Goal: Register for event/course

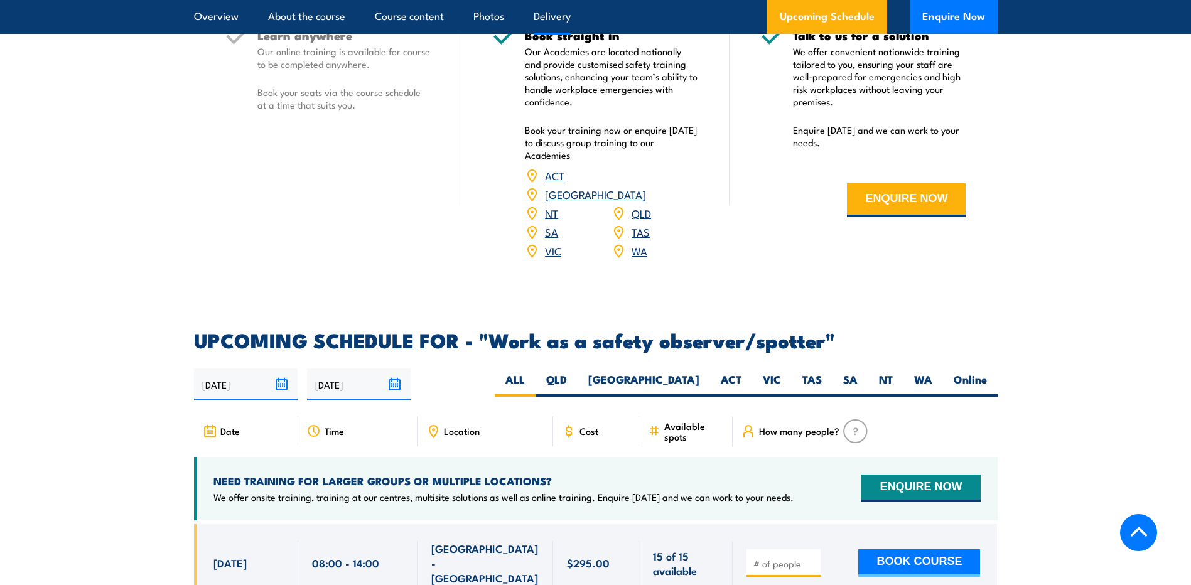
scroll to position [1694, 0]
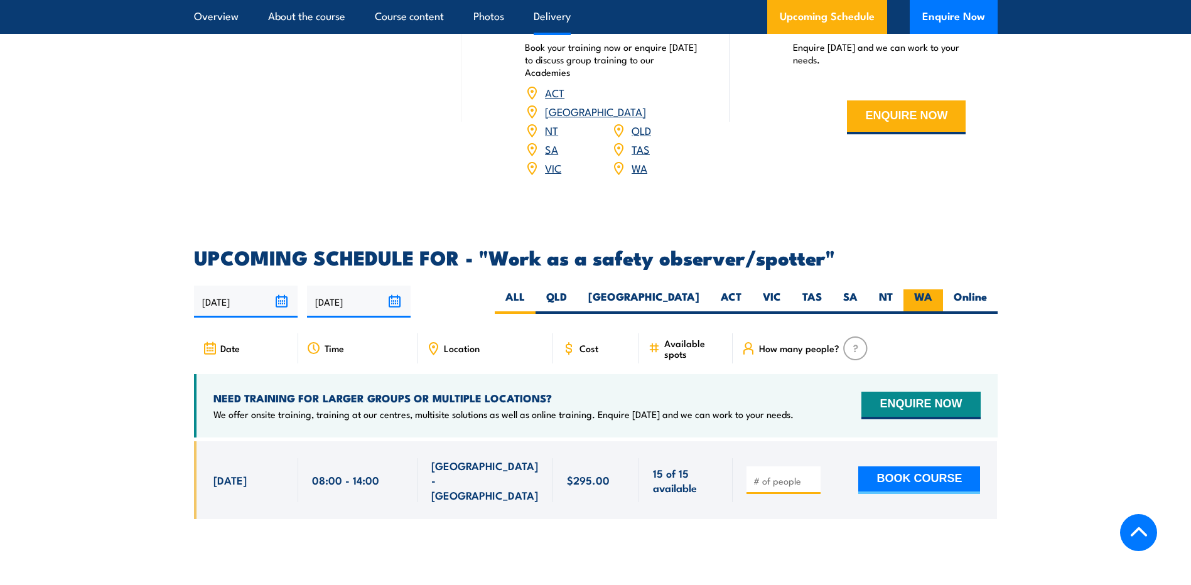
click at [918, 289] on label "WA" at bounding box center [923, 301] width 40 height 24
click at [932, 289] on input "WA" at bounding box center [936, 293] width 8 height 8
radio input "true"
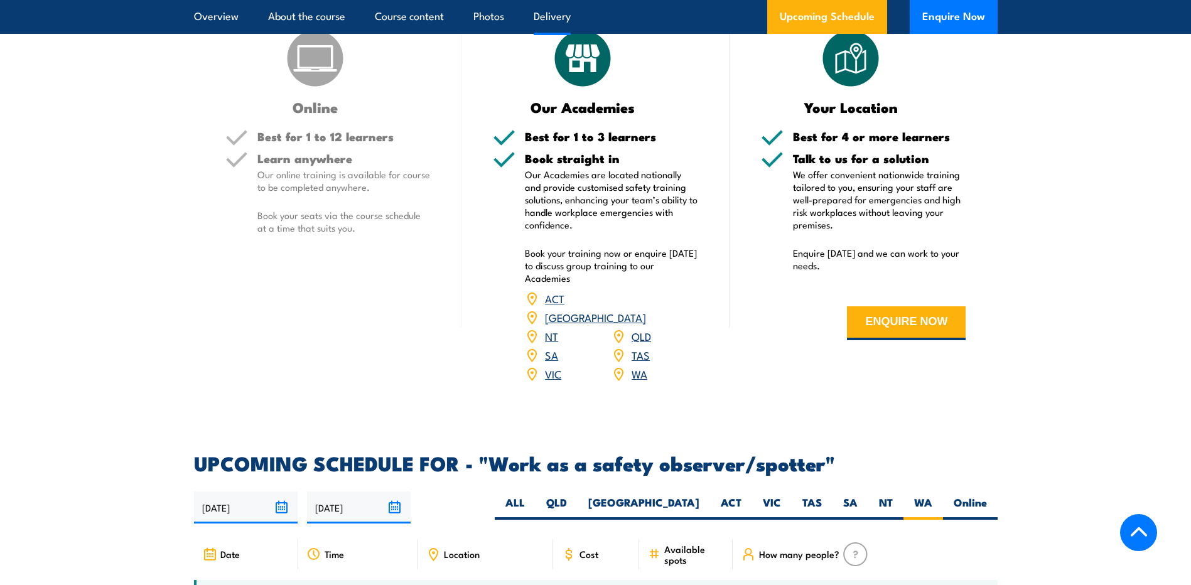
scroll to position [1484, 0]
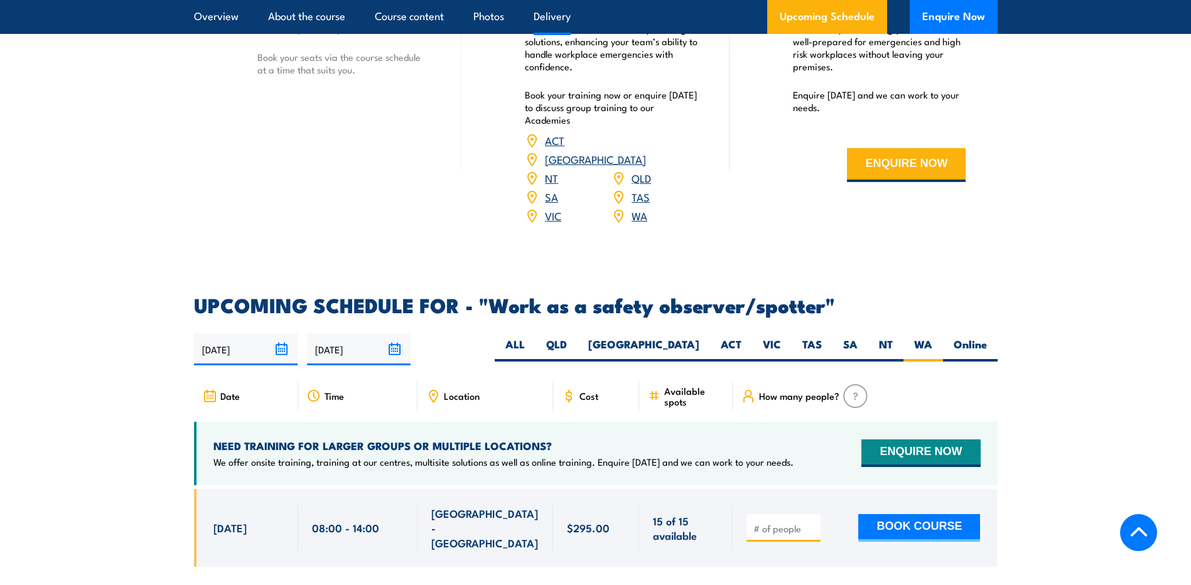
scroll to position [1694, 0]
